Goal: Navigation & Orientation: Find specific page/section

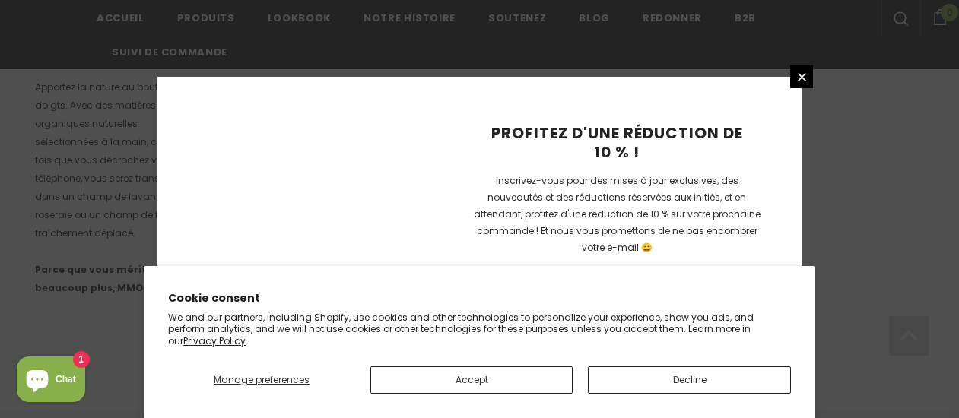
scroll to position [1209, 0]
